Goal: Task Accomplishment & Management: Use online tool/utility

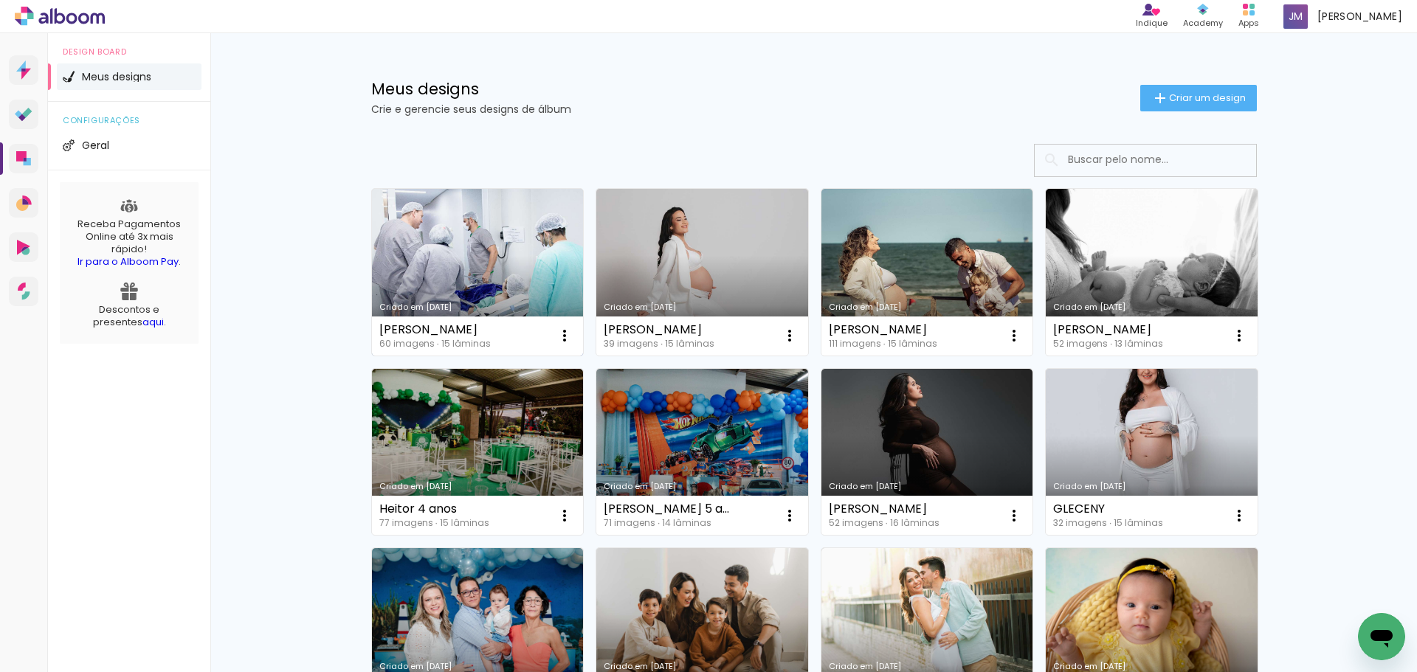
click at [461, 283] on link "Criado em [DATE]" at bounding box center [478, 272] width 212 height 167
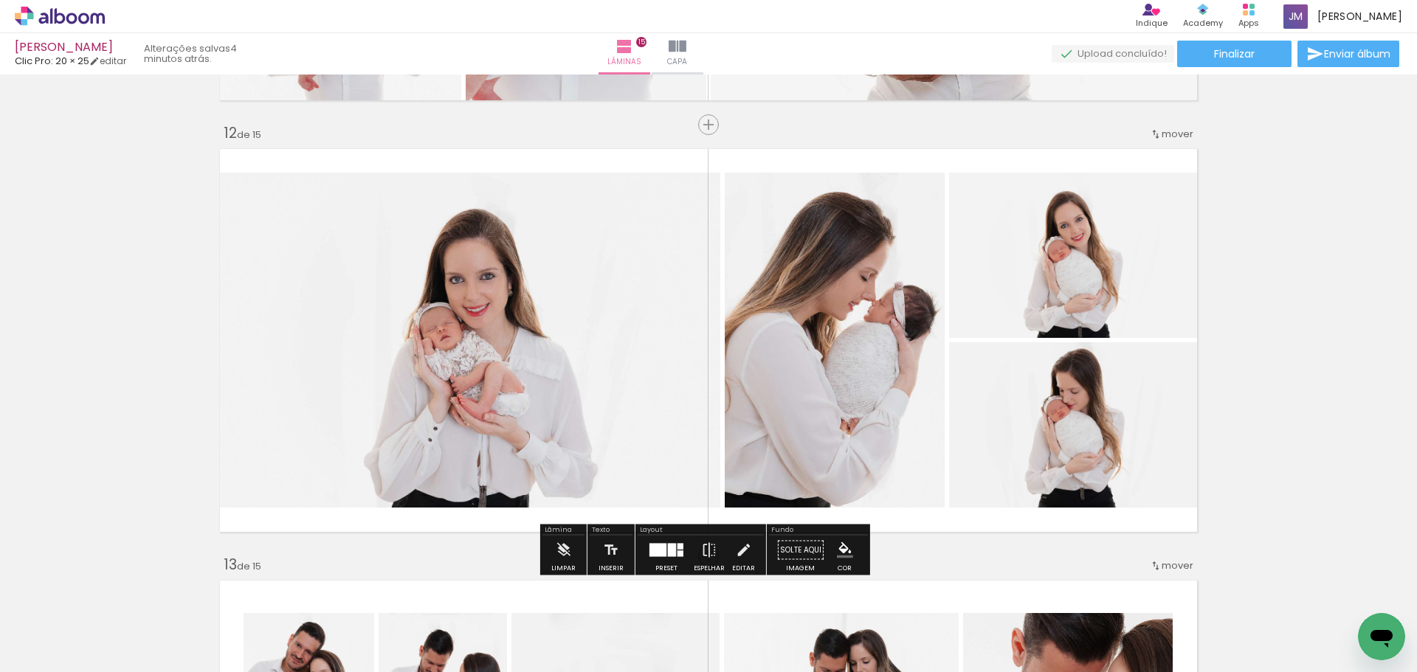
scroll to position [4796, 0]
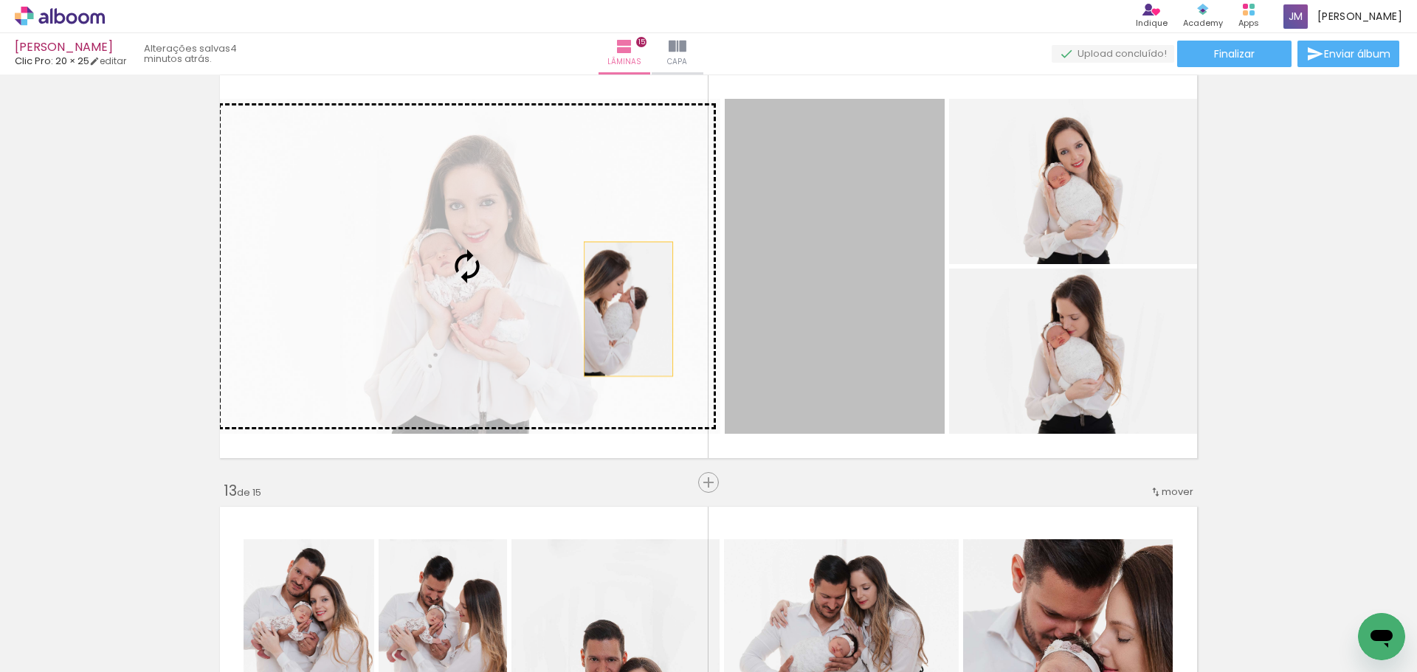
drag, startPoint x: 768, startPoint y: 346, endPoint x: 603, endPoint y: 309, distance: 169.4
click at [0, 0] on slot at bounding box center [0, 0] width 0 height 0
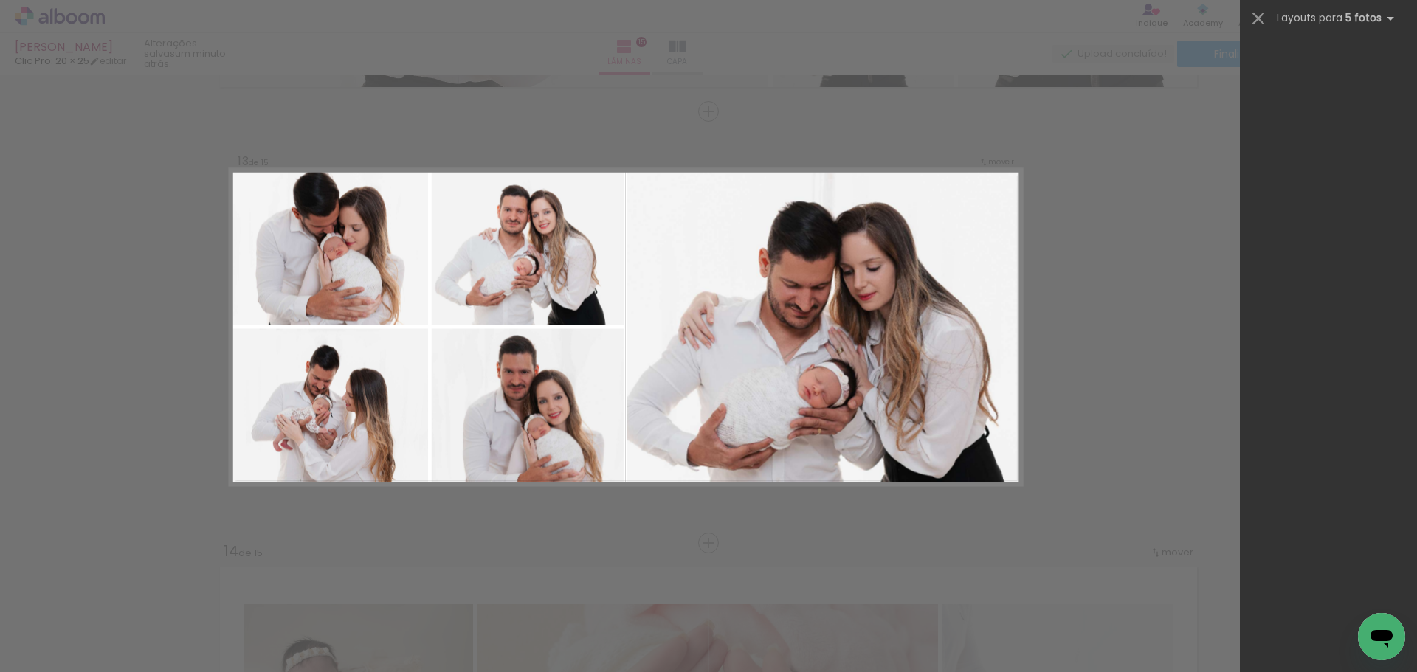
scroll to position [0, 2630]
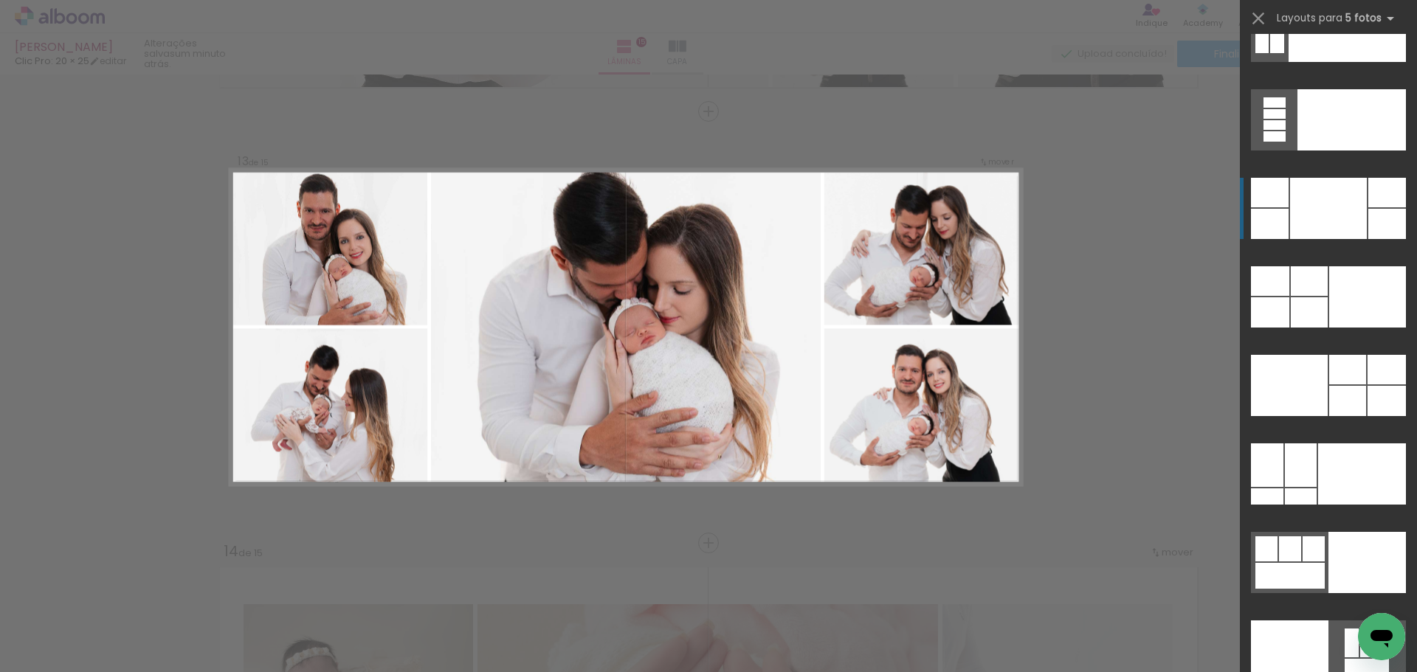
click at [1315, 225] on div at bounding box center [1328, 208] width 77 height 61
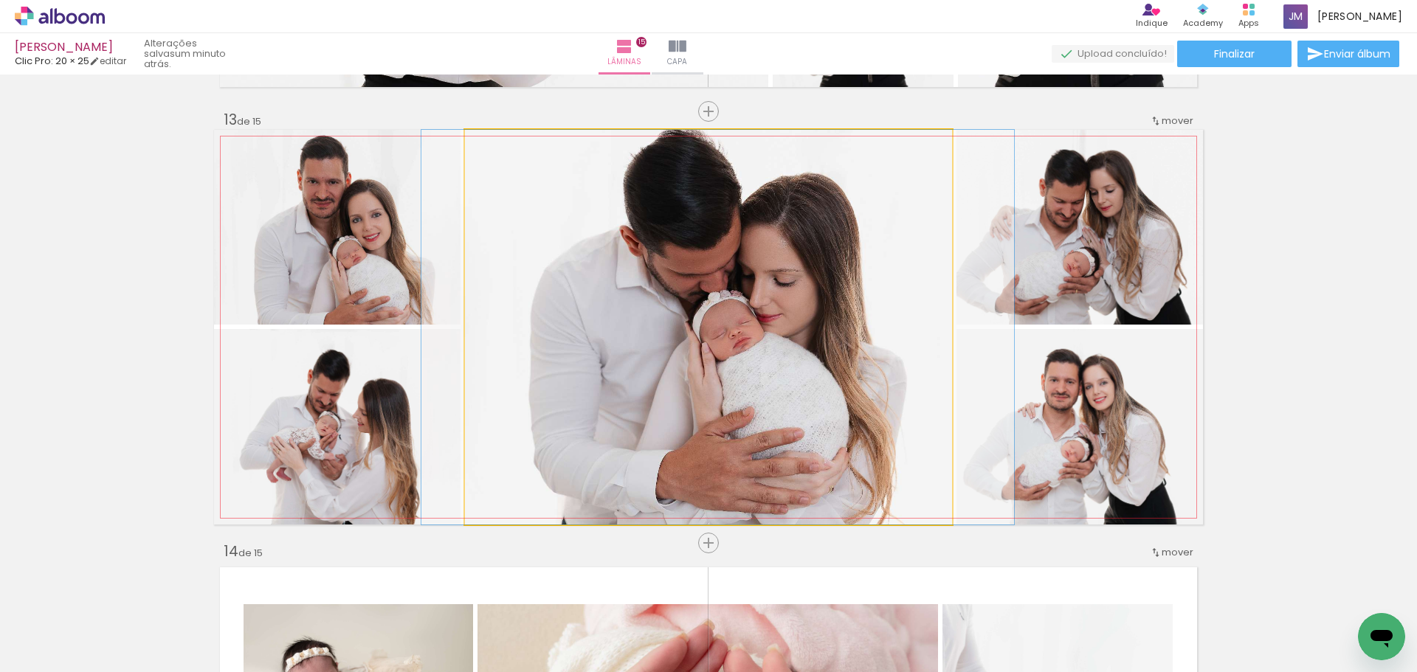
drag, startPoint x: 892, startPoint y: 349, endPoint x: 898, endPoint y: 286, distance: 63.0
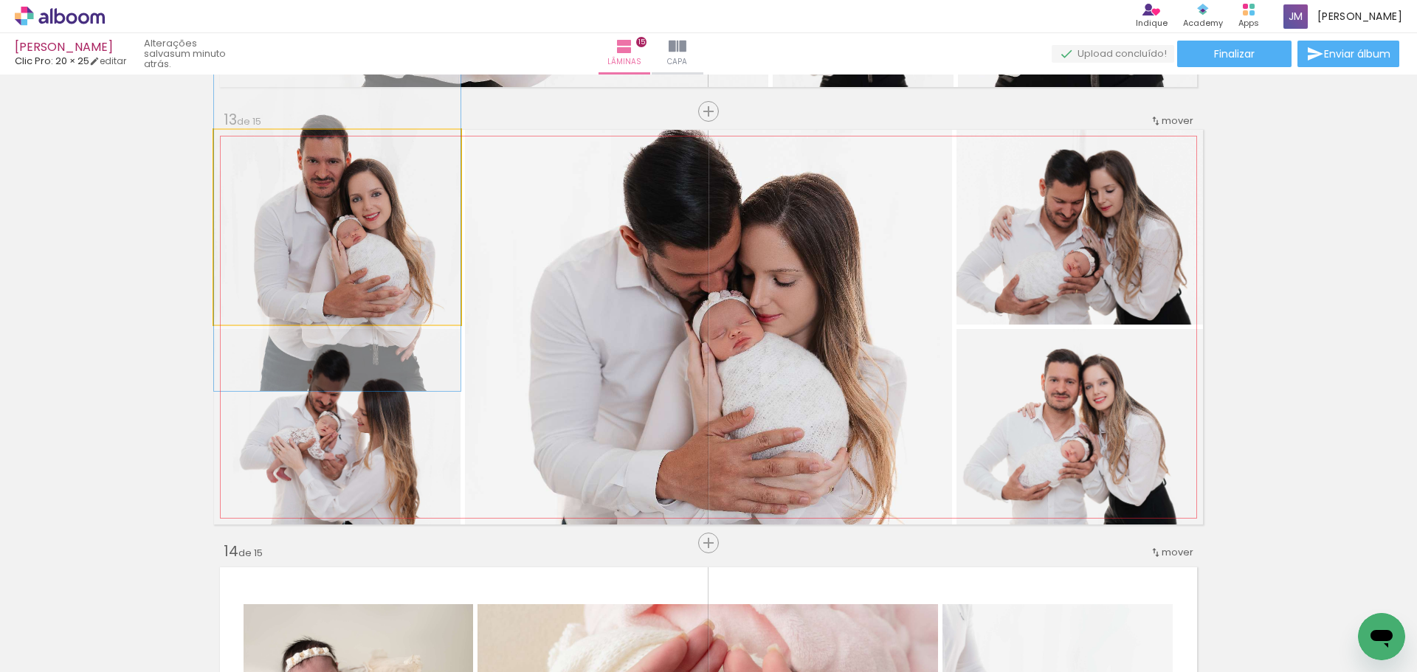
drag, startPoint x: 314, startPoint y: 288, endPoint x: 311, endPoint y: 267, distance: 20.9
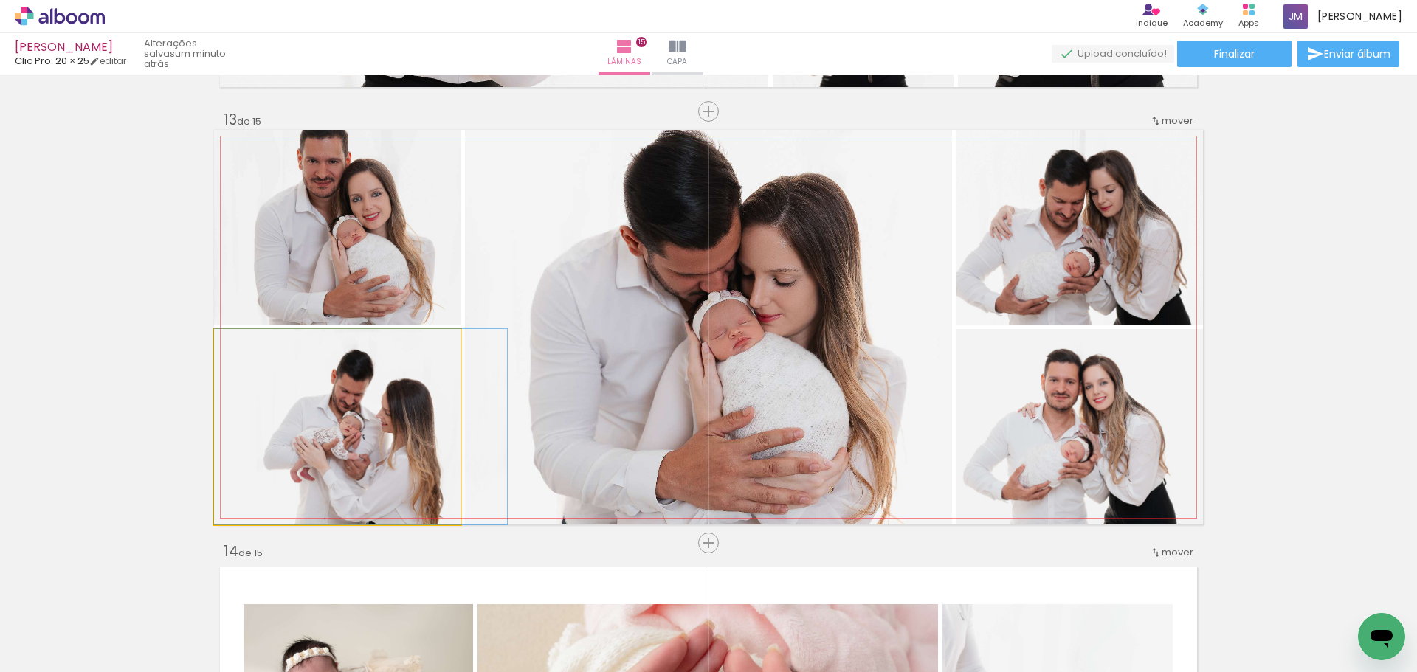
drag, startPoint x: 334, startPoint y: 385, endPoint x: 357, endPoint y: 363, distance: 32.4
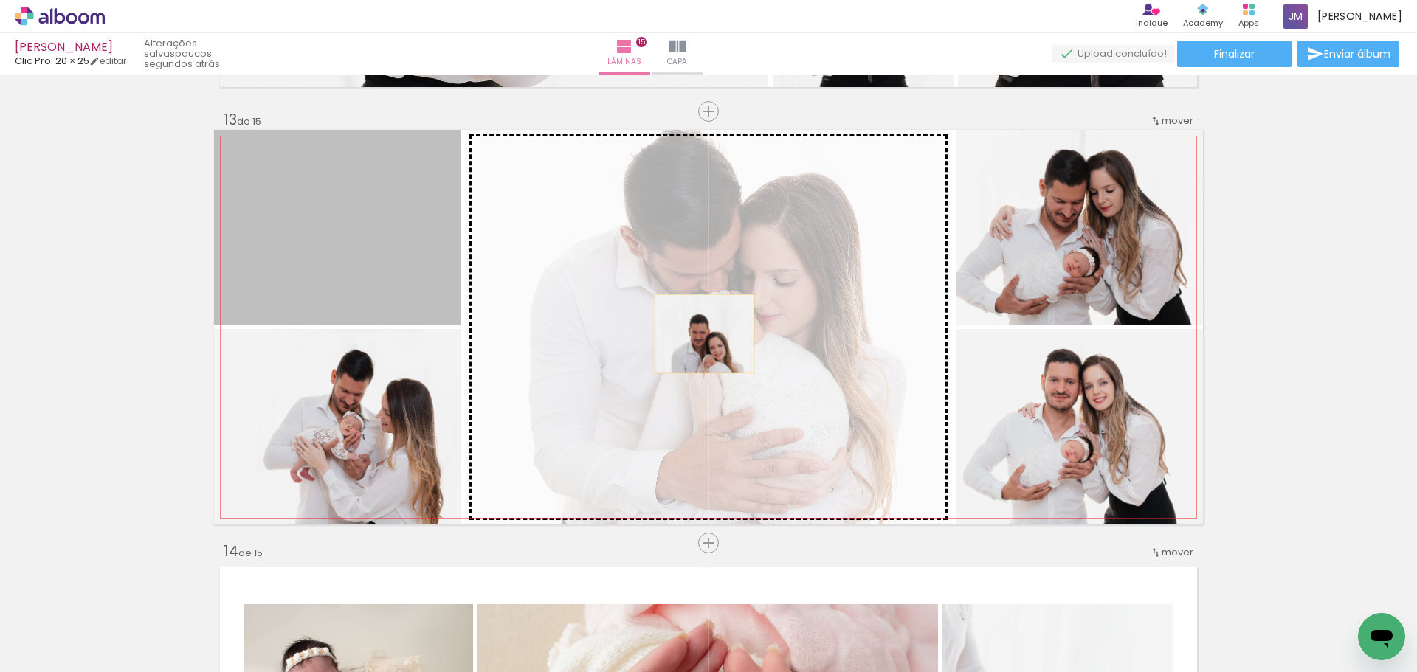
drag, startPoint x: 381, startPoint y: 244, endPoint x: 699, endPoint y: 334, distance: 329.8
click at [0, 0] on slot at bounding box center [0, 0] width 0 height 0
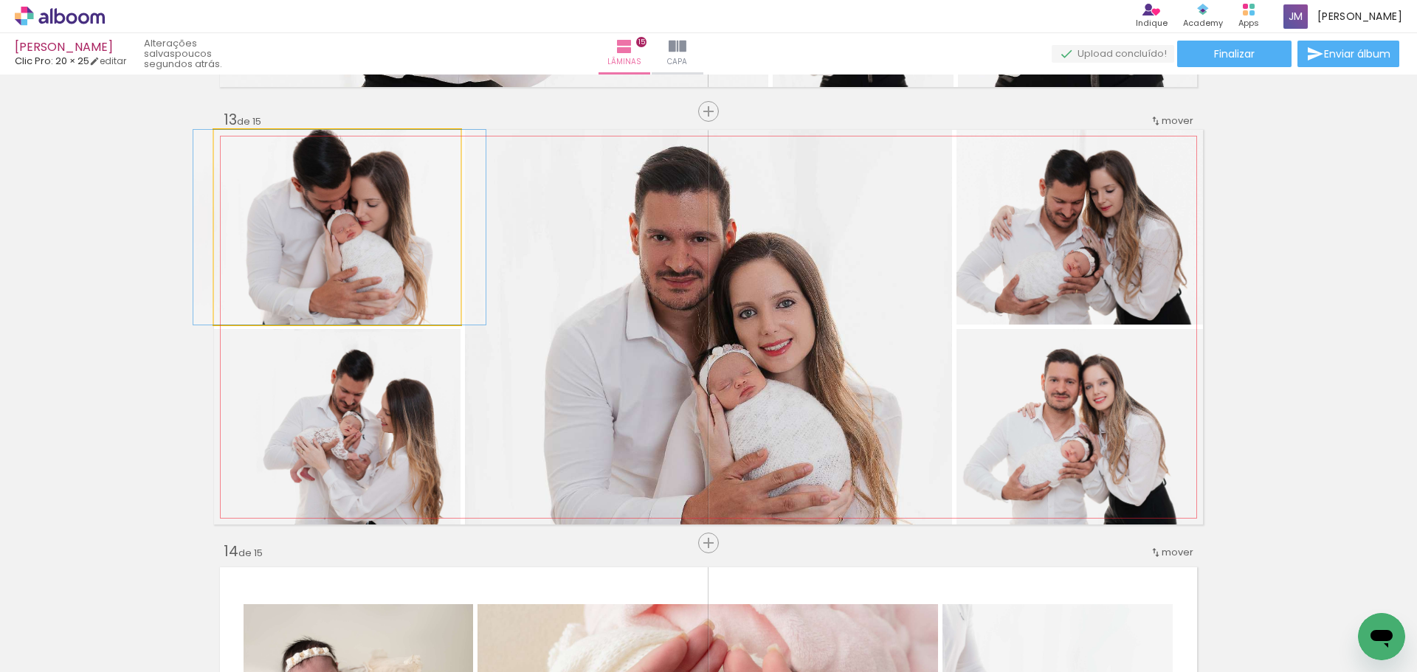
drag, startPoint x: 442, startPoint y: 258, endPoint x: 441, endPoint y: 286, distance: 27.3
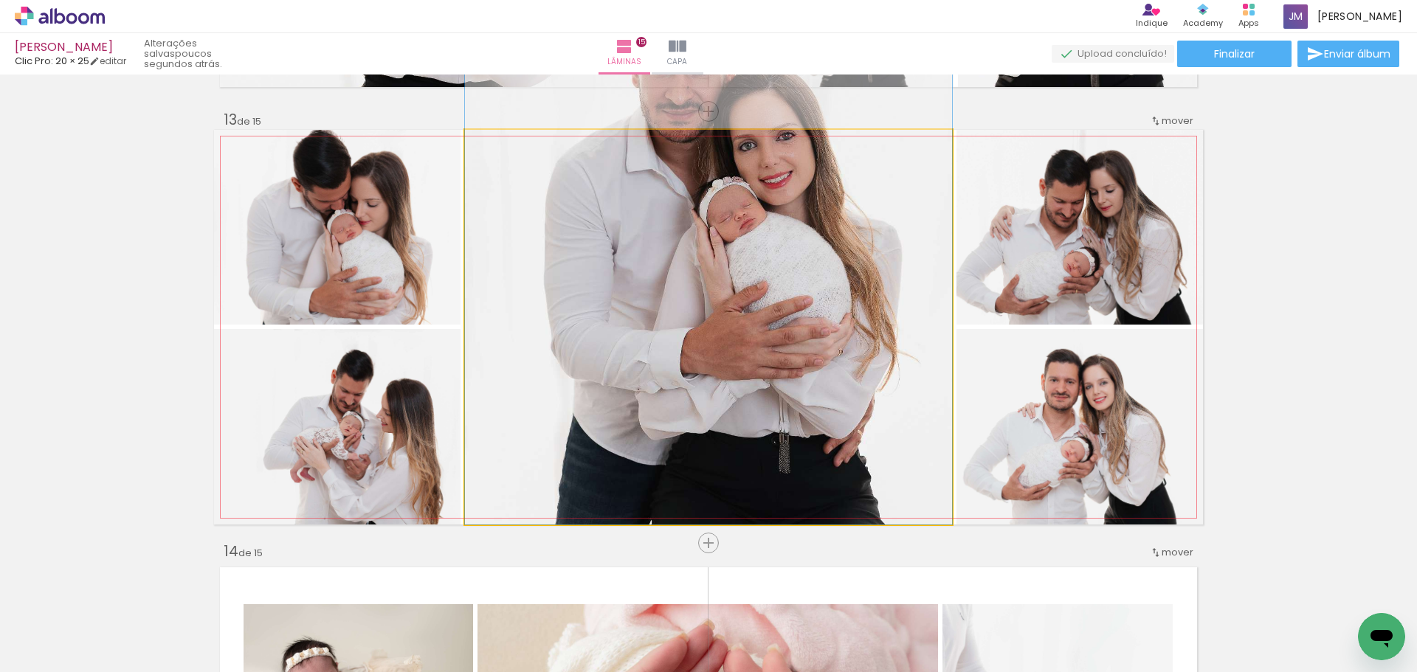
drag, startPoint x: 642, startPoint y: 353, endPoint x: 807, endPoint y: 145, distance: 265.7
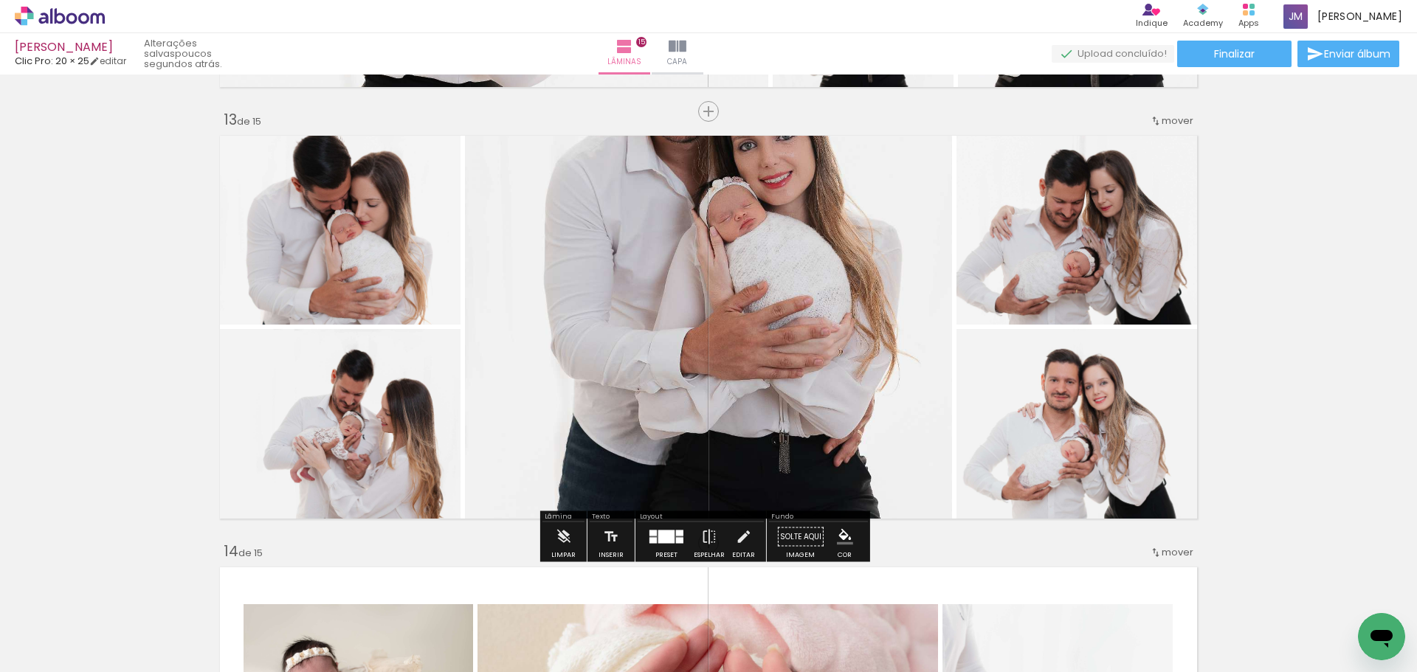
click at [671, 543] on quentale-layouter at bounding box center [666, 537] width 34 height 13
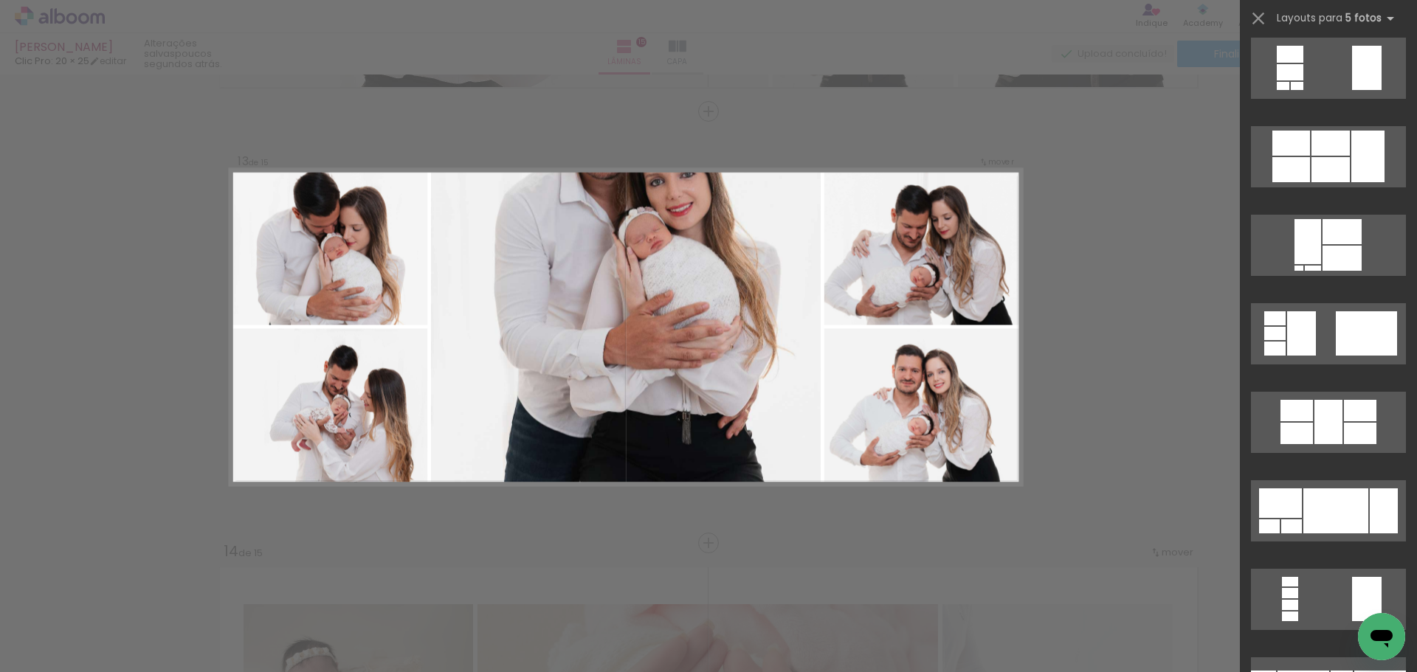
scroll to position [0, 0]
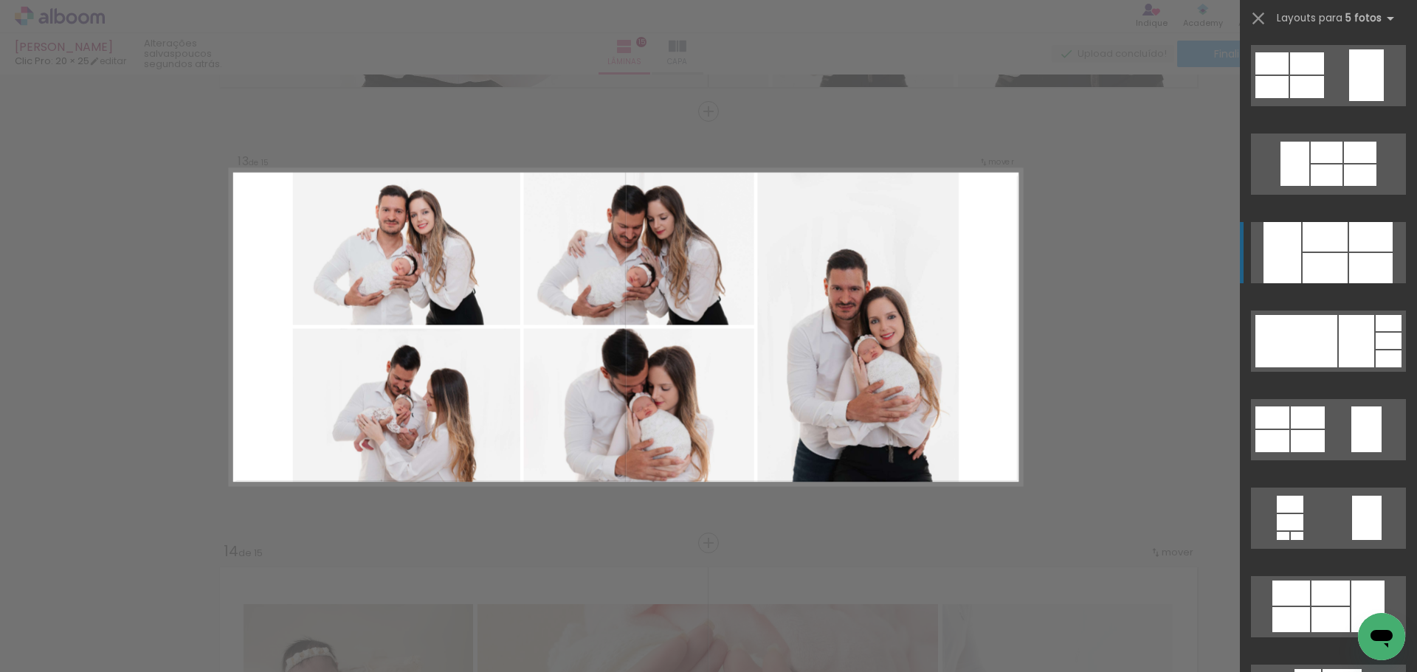
click at [1357, 252] on quentale-layouter at bounding box center [1328, 252] width 155 height 61
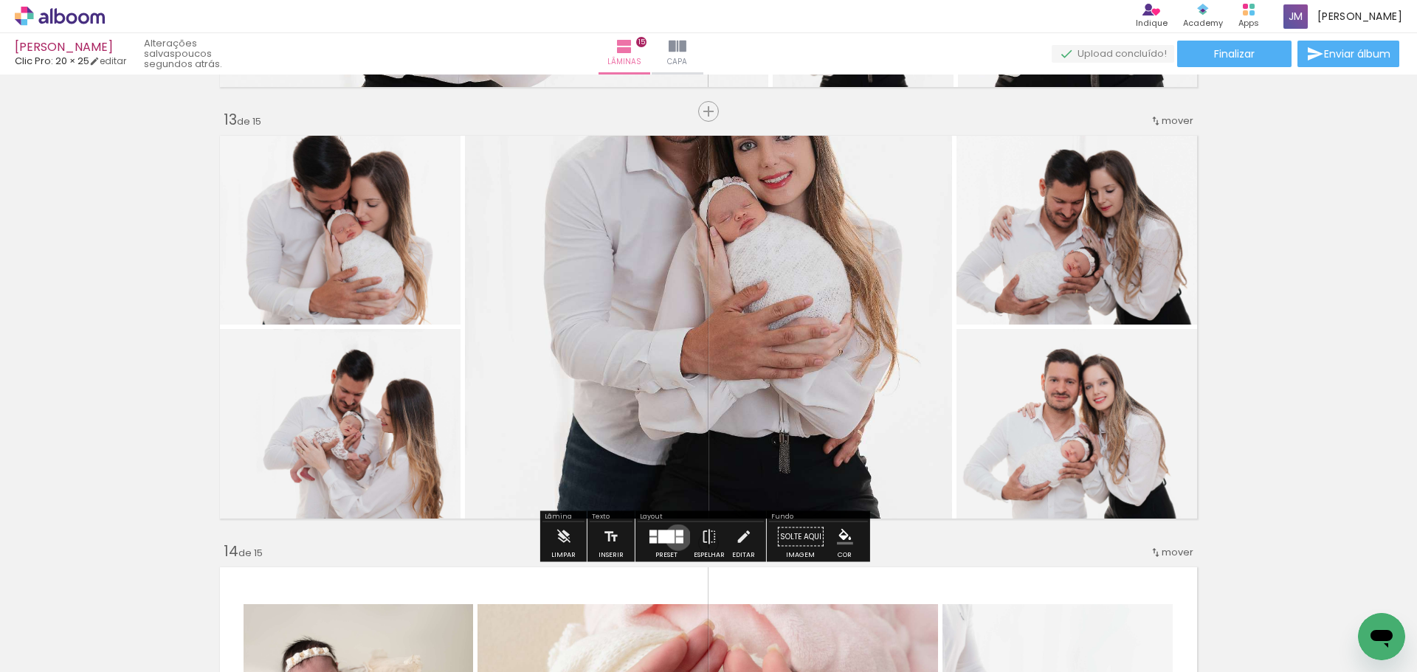
click at [676, 538] on div at bounding box center [679, 541] width 7 height 6
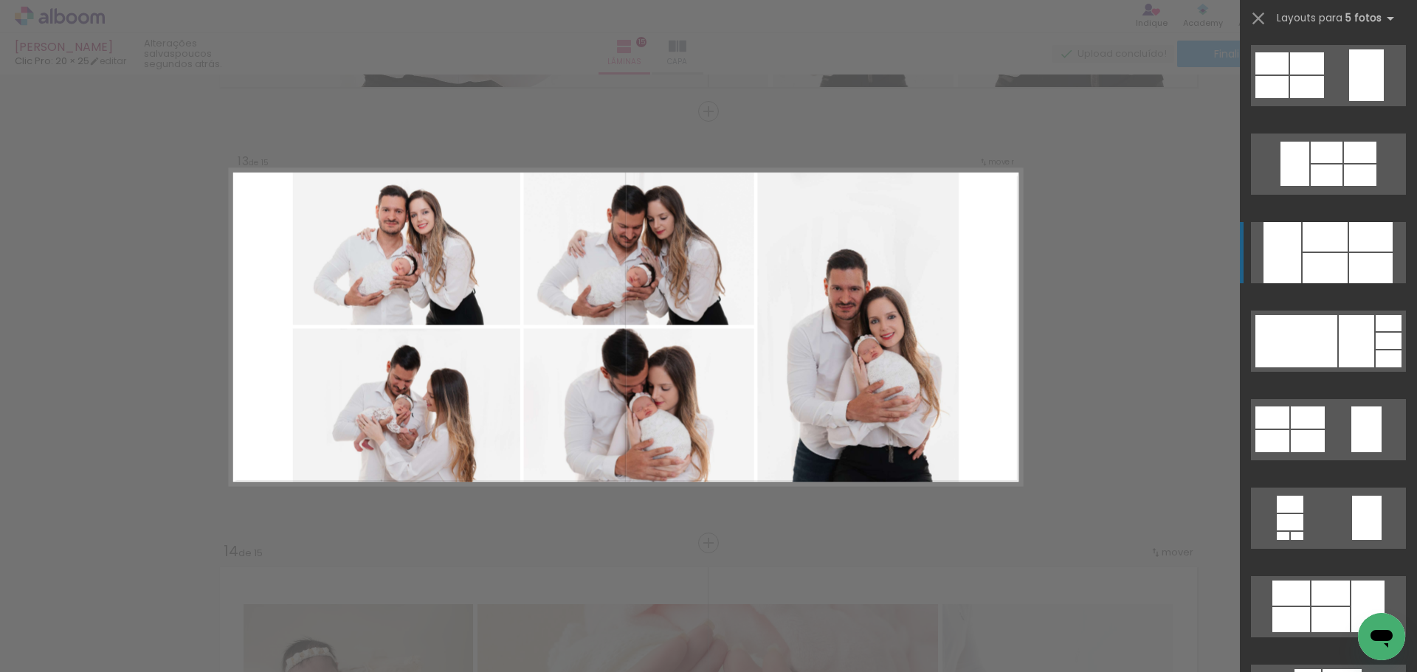
click at [1342, 272] on quentale-layouter at bounding box center [1328, 252] width 155 height 61
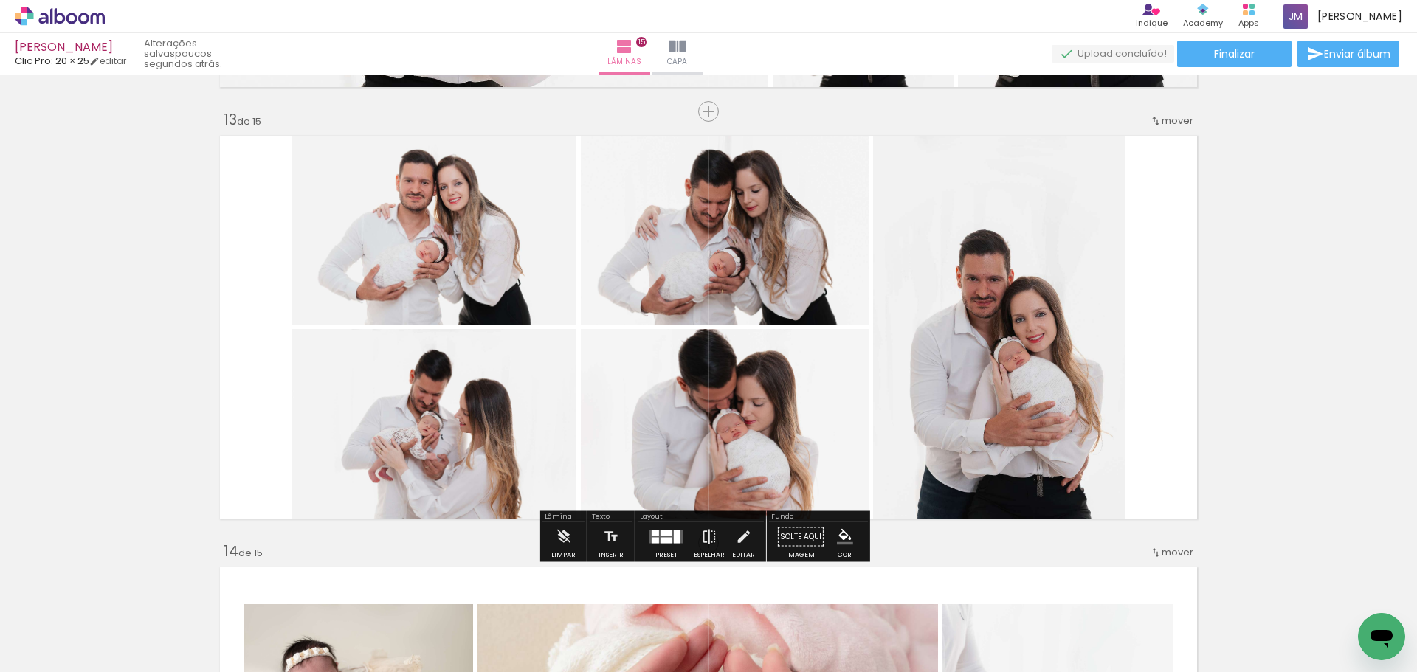
click at [677, 536] on div at bounding box center [677, 537] width 7 height 13
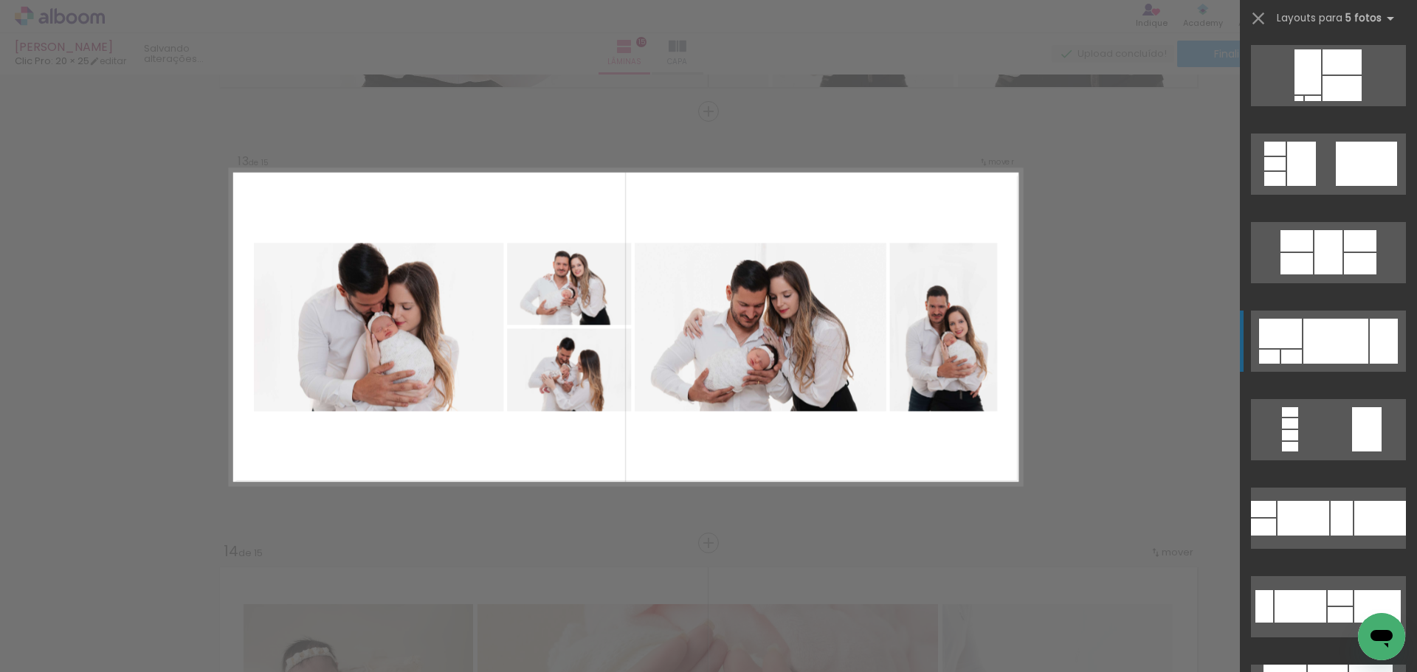
scroll to position [767, 0]
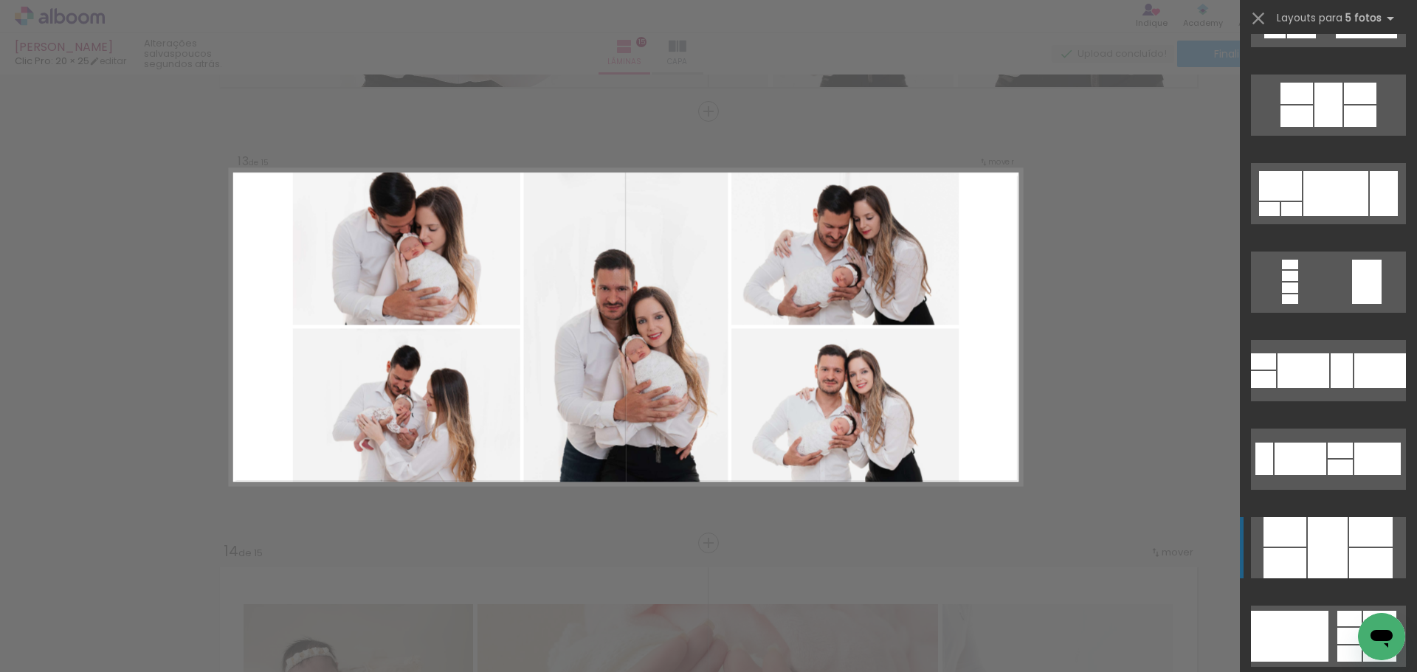
click at [1288, 528] on div at bounding box center [1284, 532] width 43 height 30
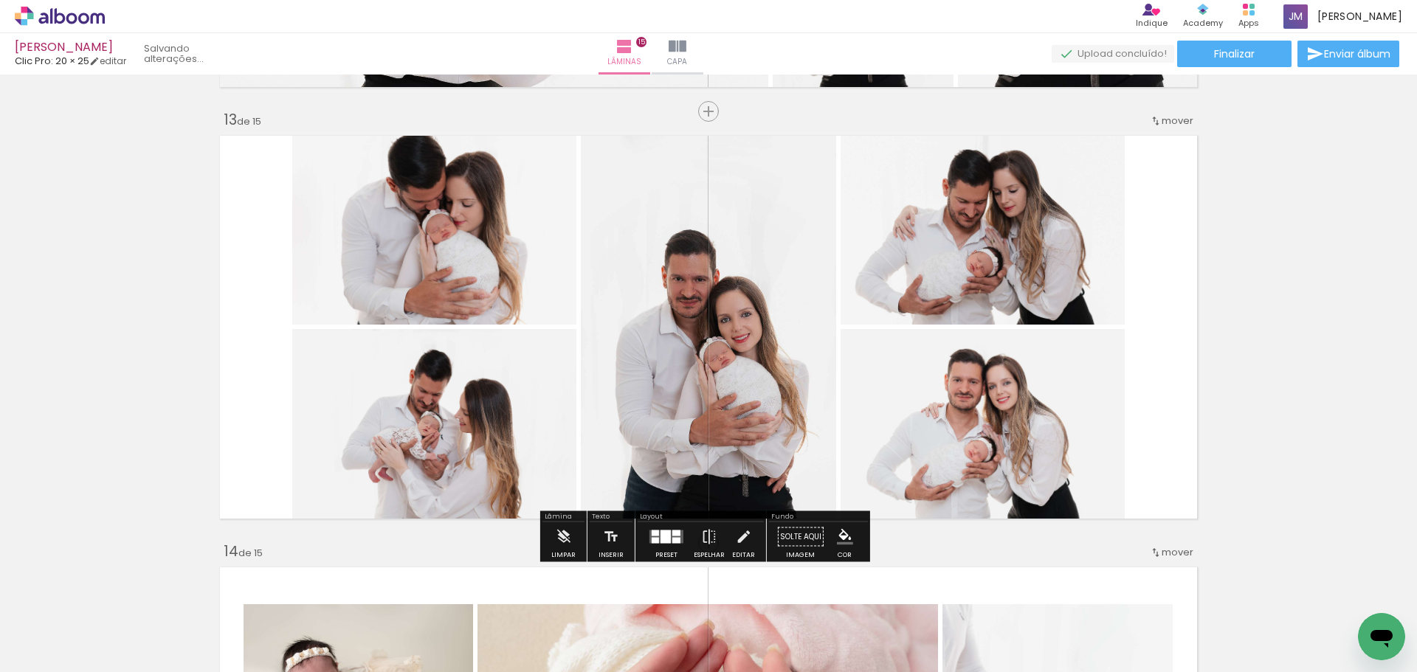
click at [795, 402] on quentale-photo at bounding box center [708, 327] width 255 height 395
click at [649, 540] on quentale-layouter at bounding box center [666, 537] width 34 height 13
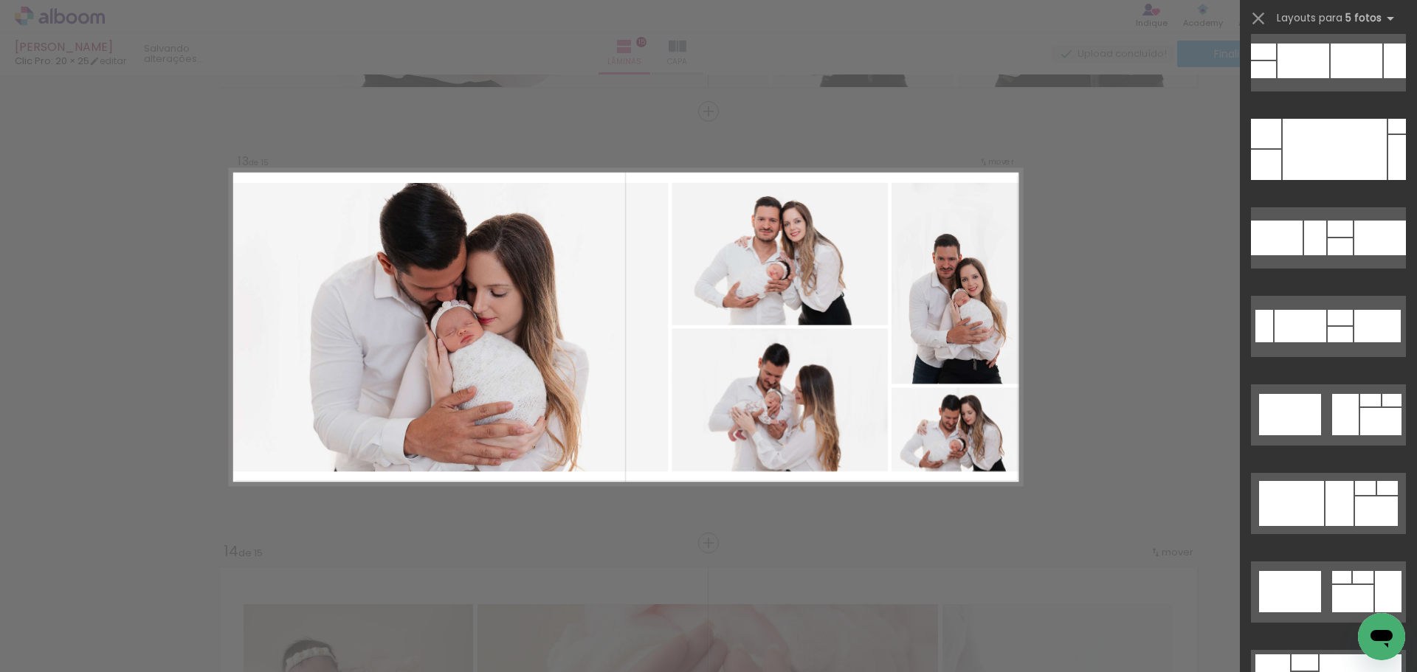
scroll to position [6331, 0]
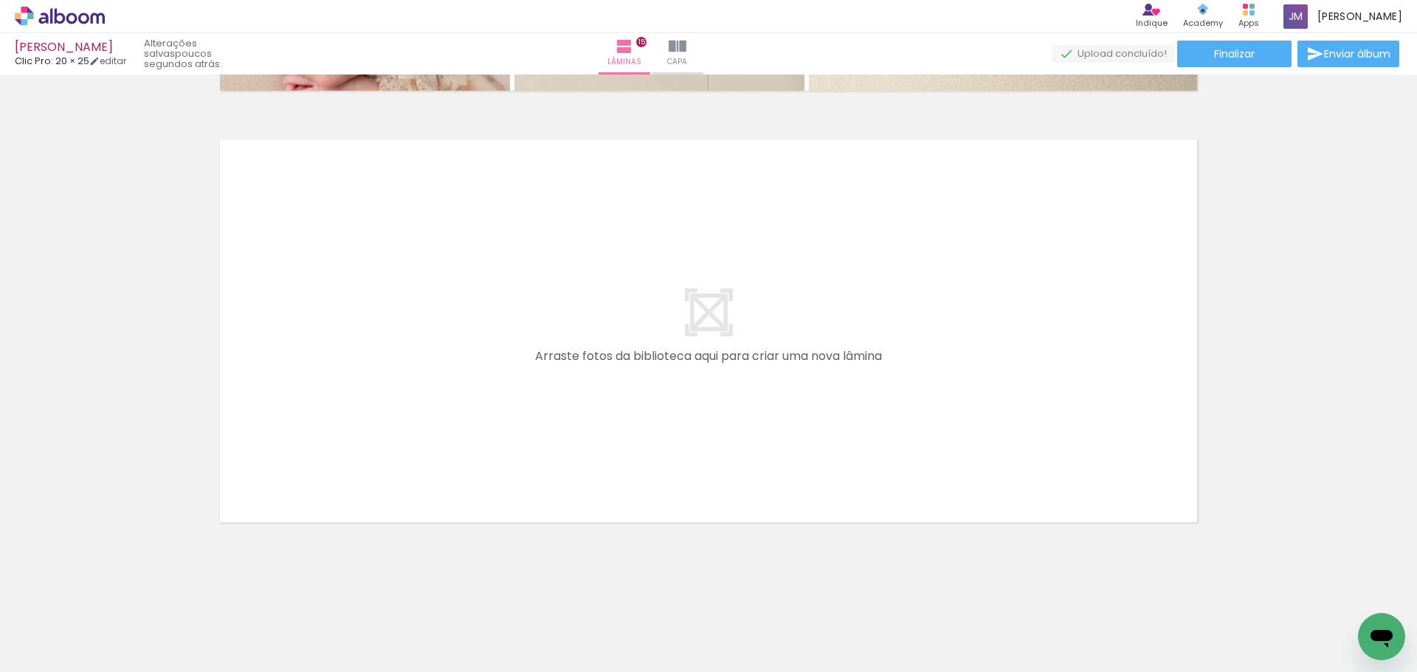
scroll to position [0, 2127]
drag, startPoint x: 666, startPoint y: 633, endPoint x: 638, endPoint y: 534, distance: 102.8
click at [638, 534] on quentale-workspace at bounding box center [708, 336] width 1417 height 672
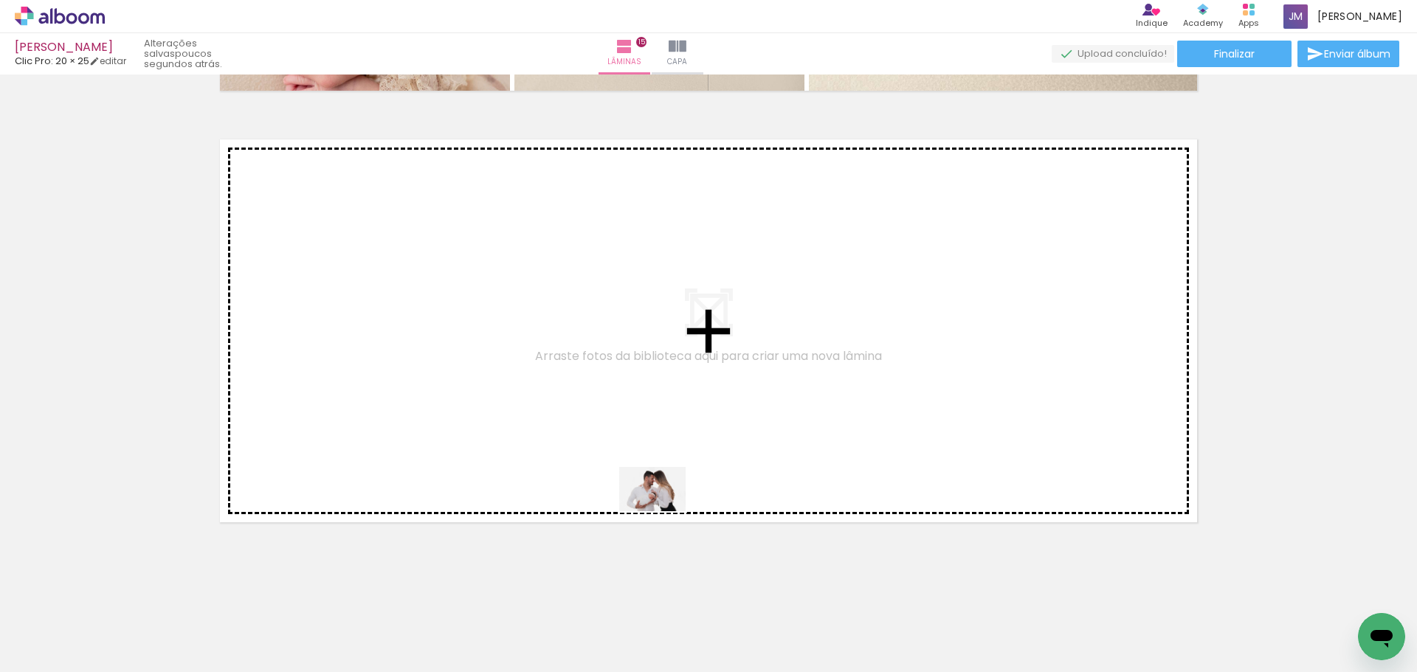
drag, startPoint x: 687, startPoint y: 635, endPoint x: 659, endPoint y: 440, distance: 197.5
click at [659, 440] on quentale-workspace at bounding box center [708, 336] width 1417 height 672
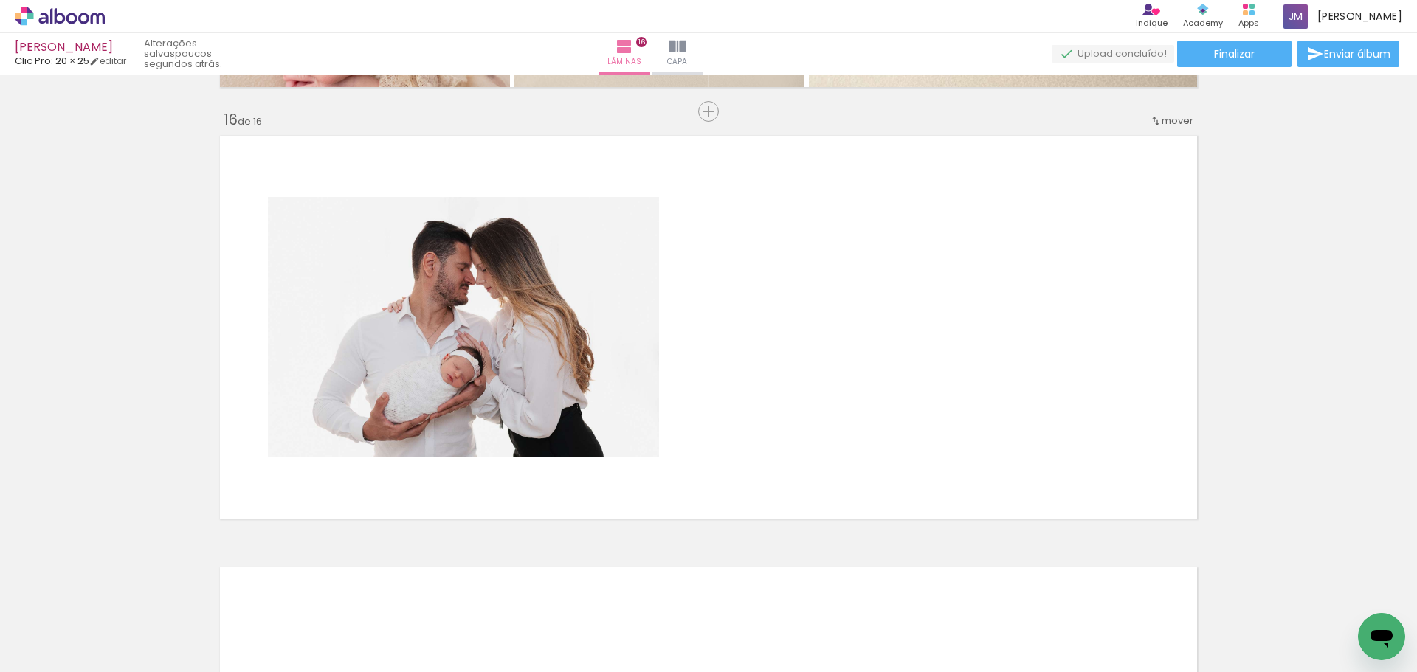
scroll to position [0, 2721]
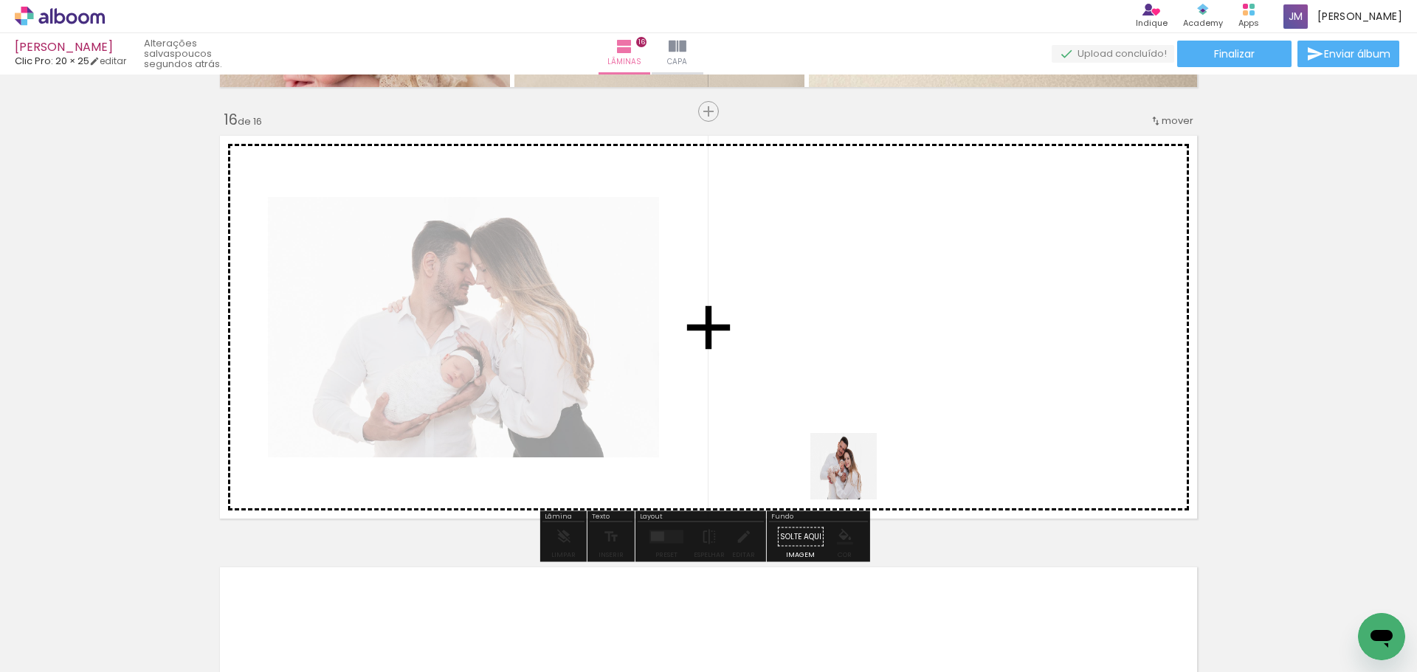
drag, startPoint x: 764, startPoint y: 626, endPoint x: 856, endPoint y: 476, distance: 175.5
click at [856, 476] on quentale-workspace at bounding box center [708, 336] width 1417 height 672
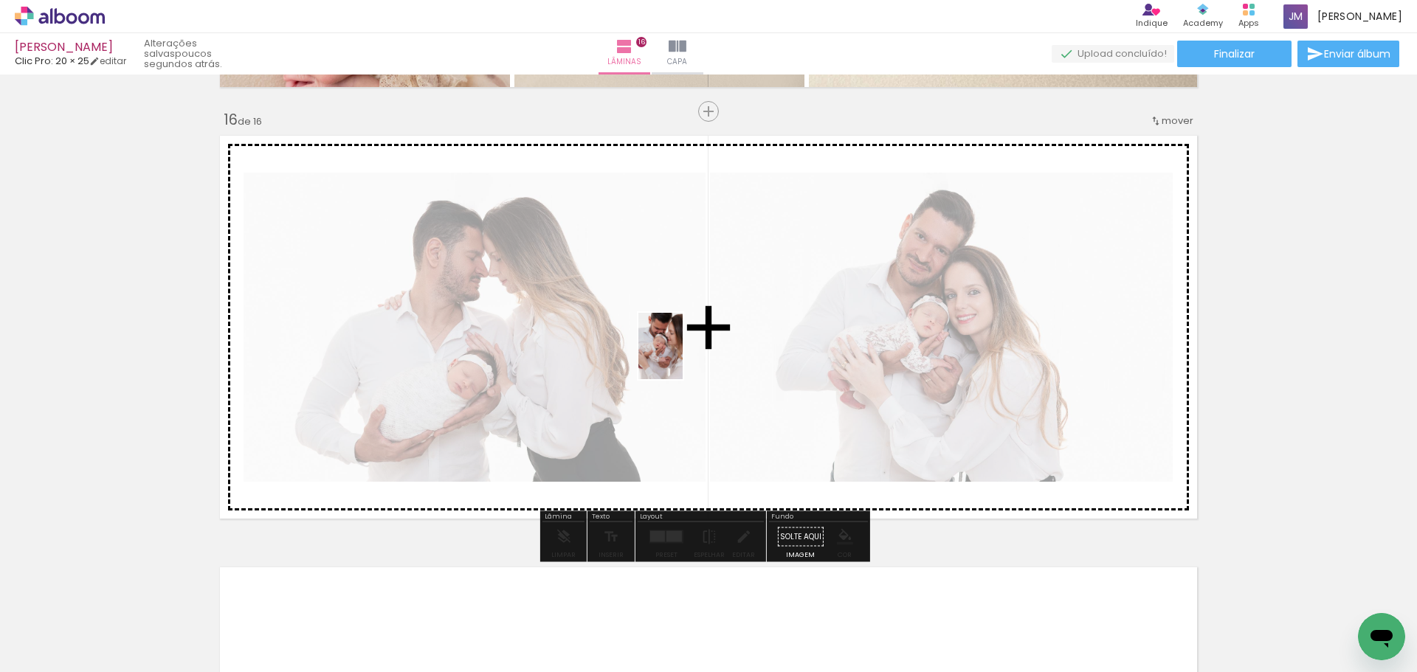
drag, startPoint x: 914, startPoint y: 636, endPoint x: 683, endPoint y: 357, distance: 362.6
click at [683, 357] on quentale-workspace at bounding box center [708, 336] width 1417 height 672
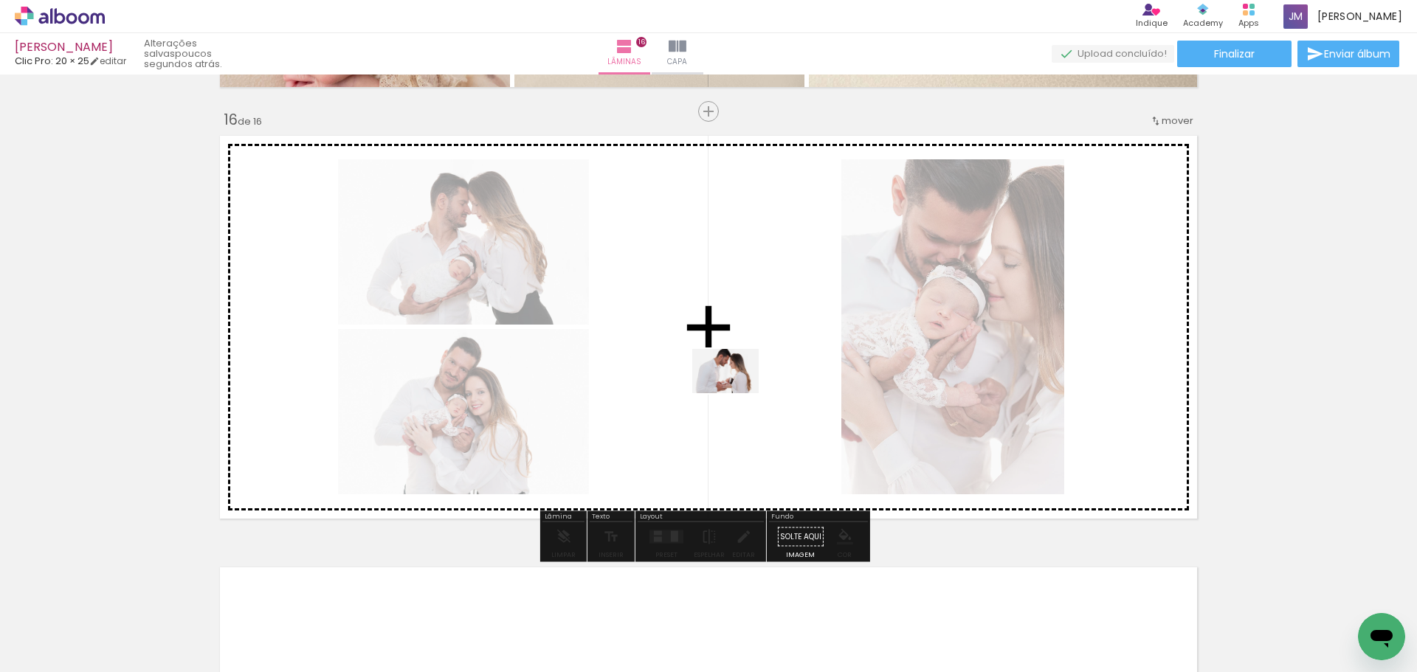
drag, startPoint x: 995, startPoint y: 626, endPoint x: 717, endPoint y: 372, distance: 377.1
click at [717, 372] on quentale-workspace at bounding box center [708, 336] width 1417 height 672
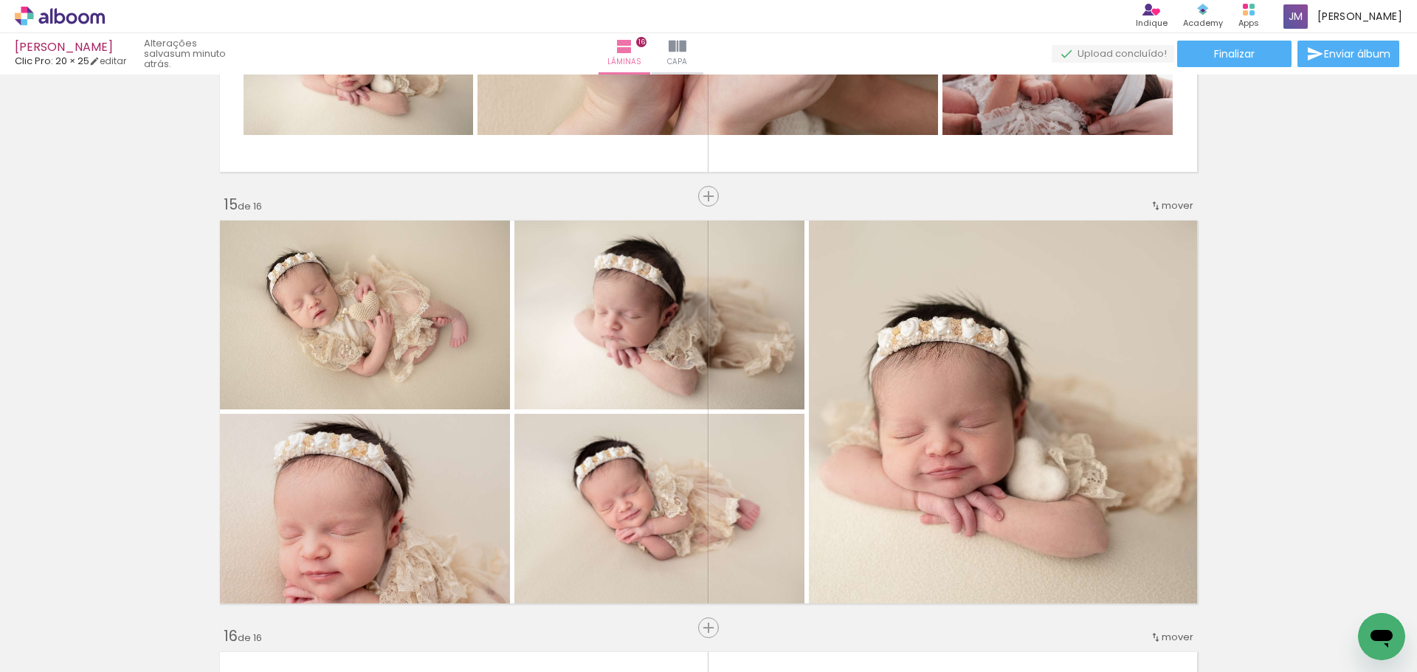
scroll to position [5651, 0]
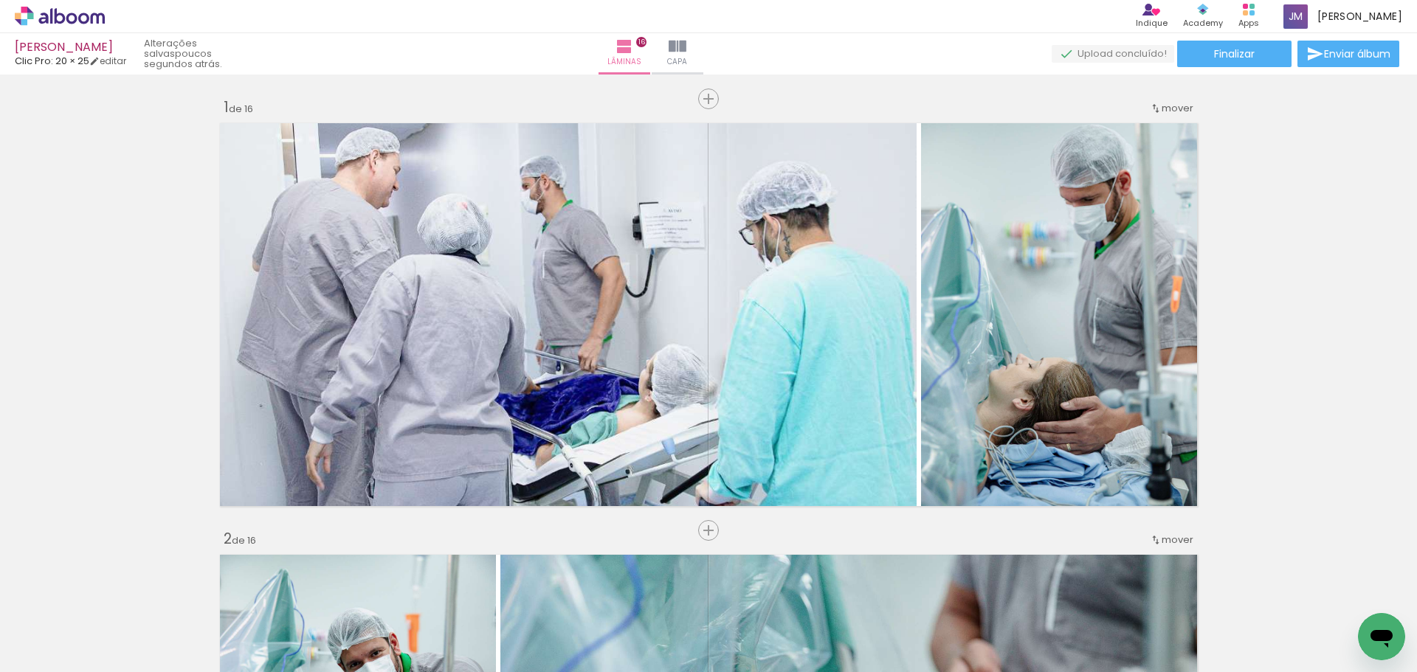
scroll to position [0, 3667]
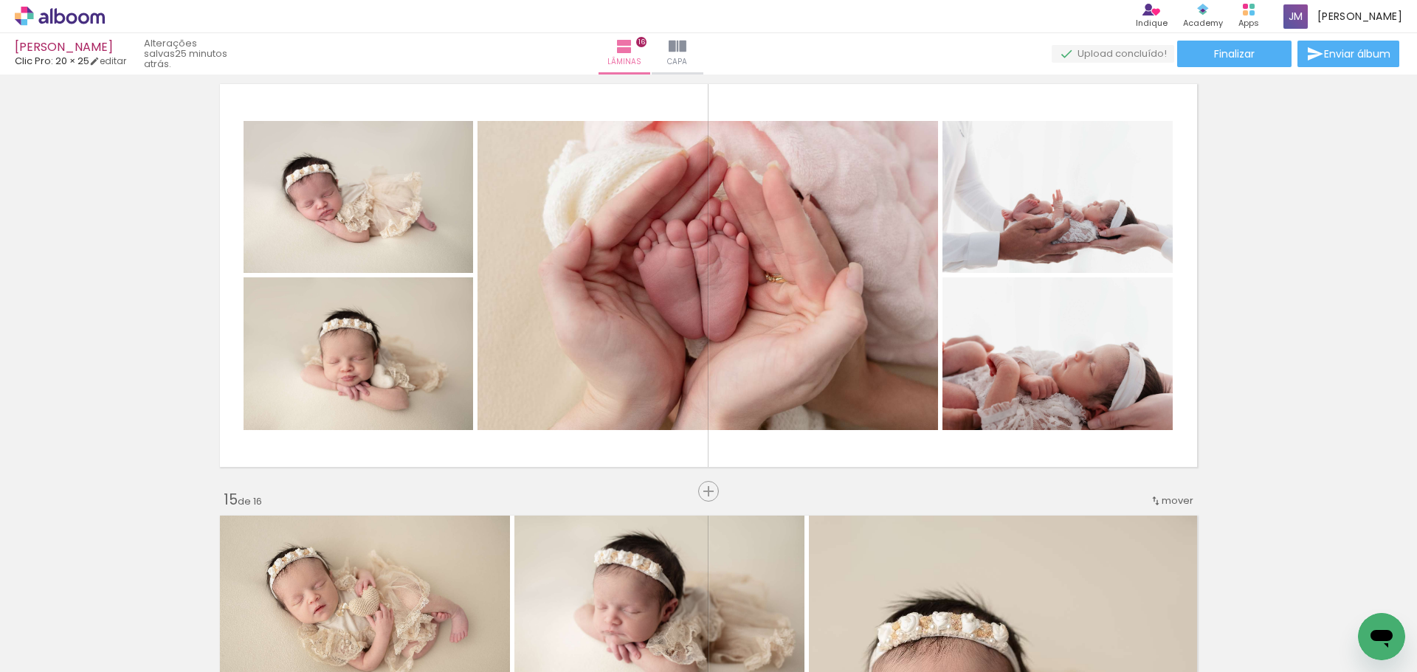
scroll to position [0, 3667]
click at [66, 655] on span "Adicionar Fotos" at bounding box center [52, 652] width 44 height 16
click at [0, 0] on input "file" at bounding box center [0, 0] width 0 height 0
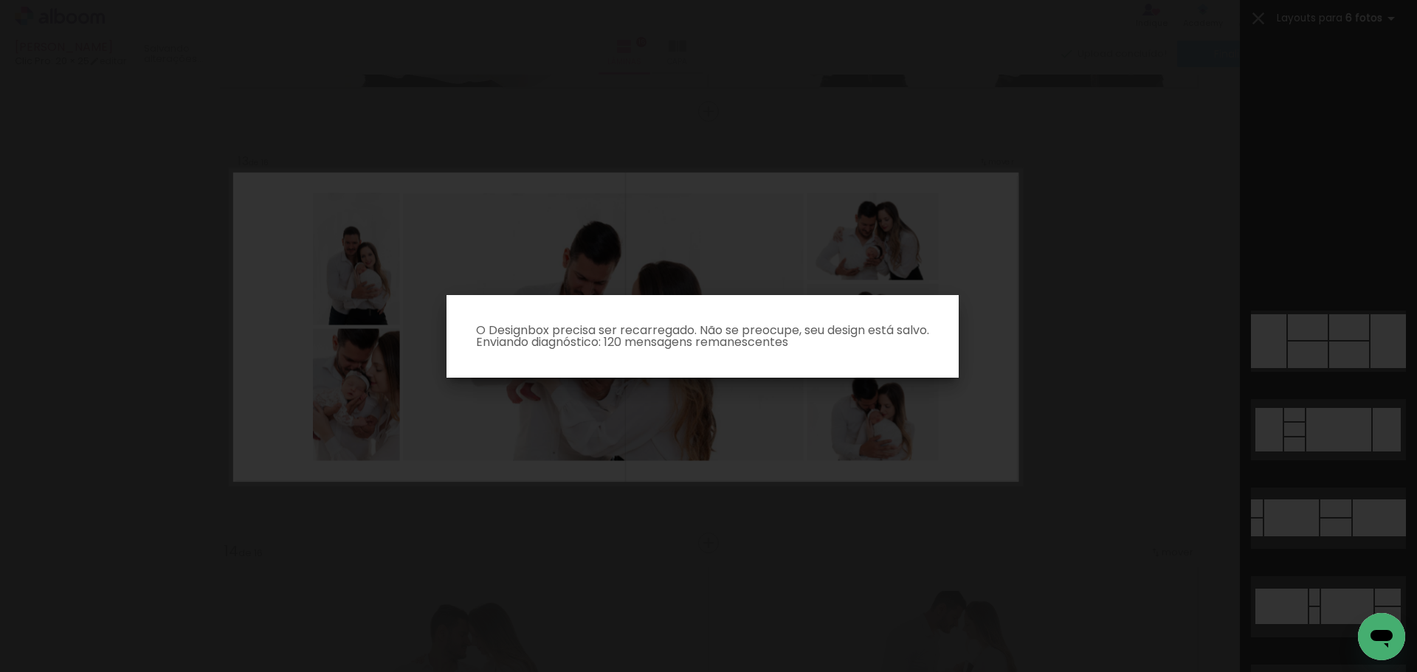
scroll to position [0, 3667]
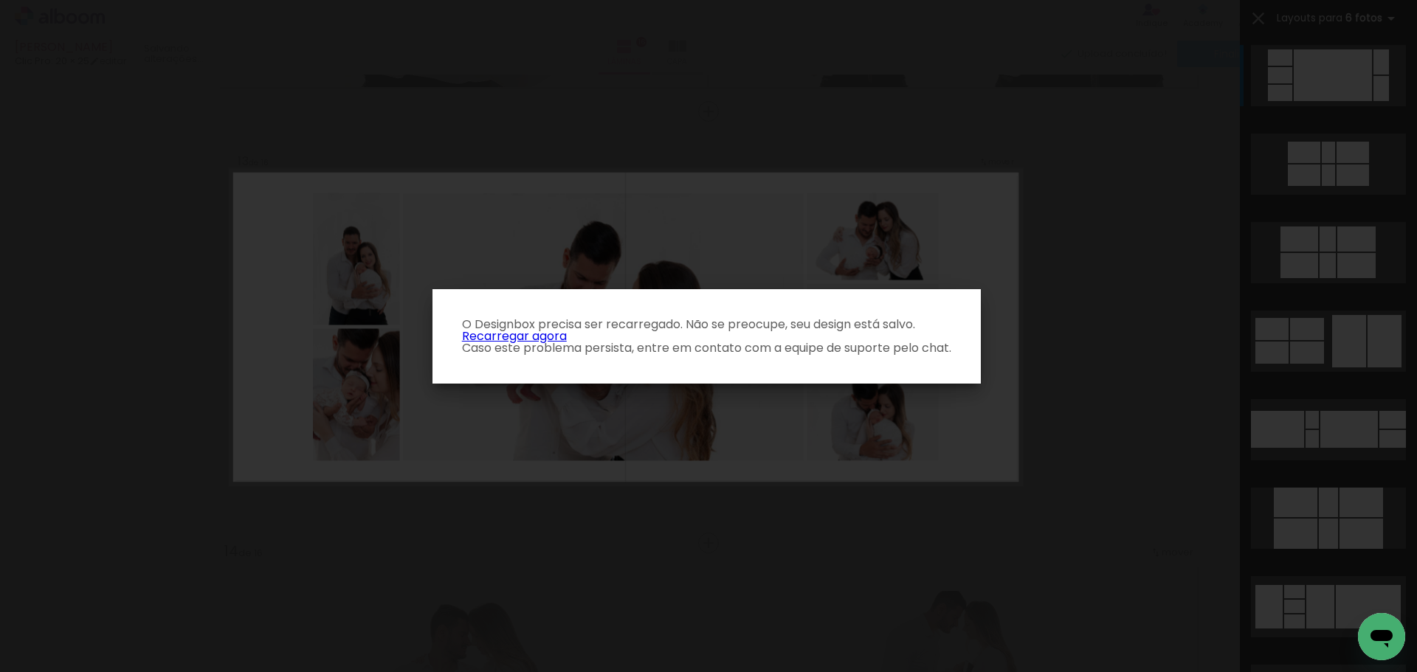
click at [551, 337] on link "Recarregar agora" at bounding box center [514, 336] width 105 height 17
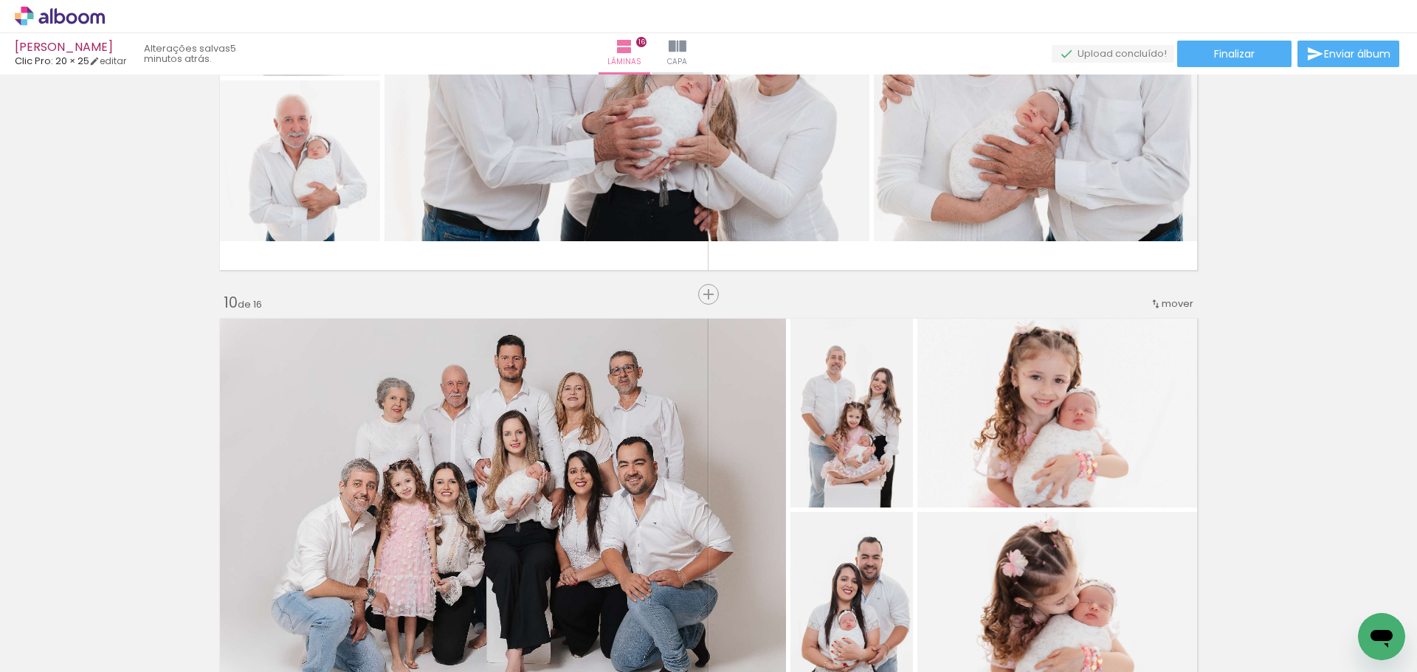
scroll to position [3985, 0]
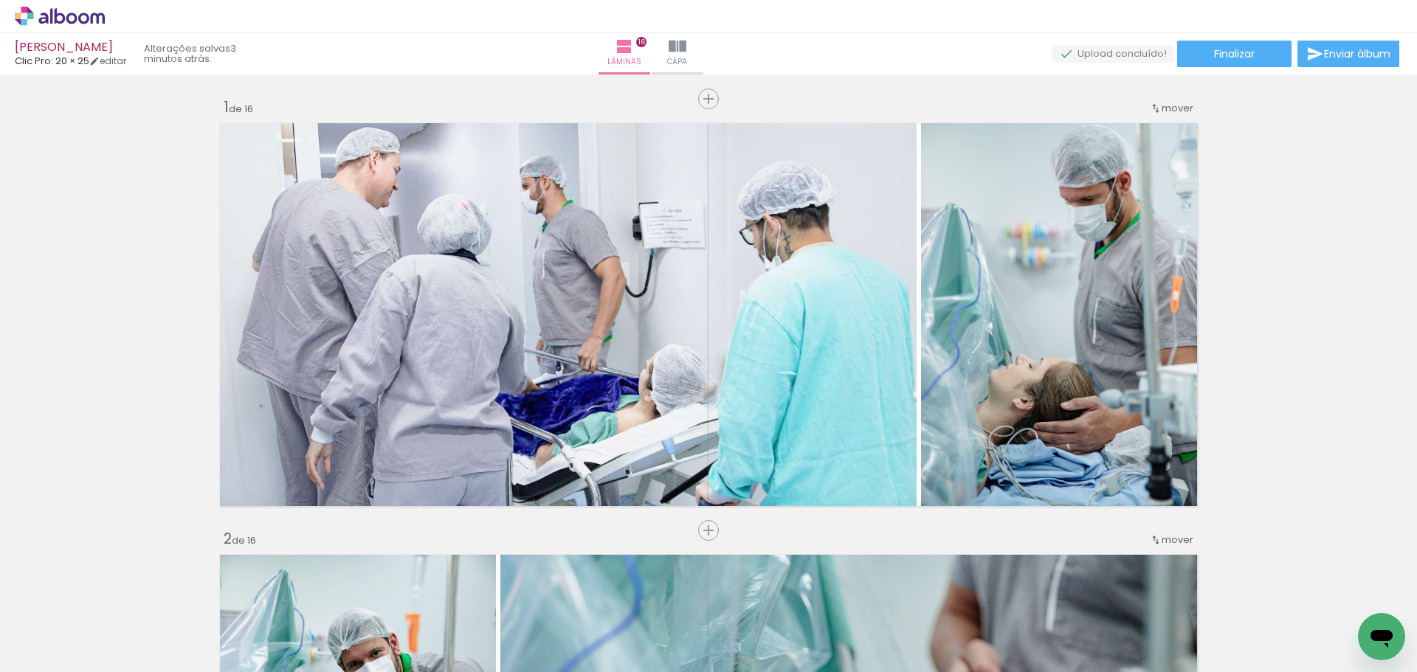
scroll to position [5599, 0]
